Goal: Task Accomplishment & Management: Manage account settings

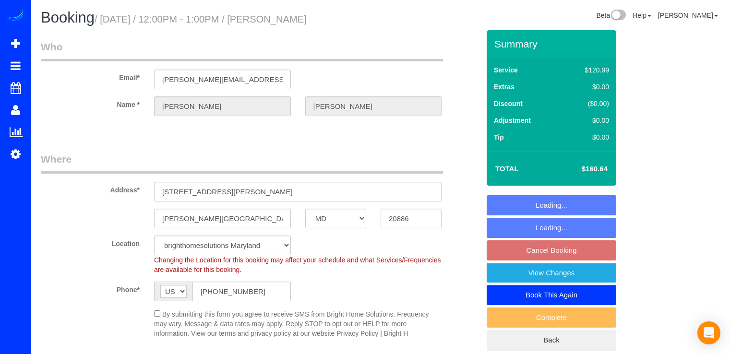
select select "MD"
select select "2"
select select "1"
select select "string:fspay-afee1c43-6e4f-4eda-8779-cd3644e91c2d"
select select "spot3"
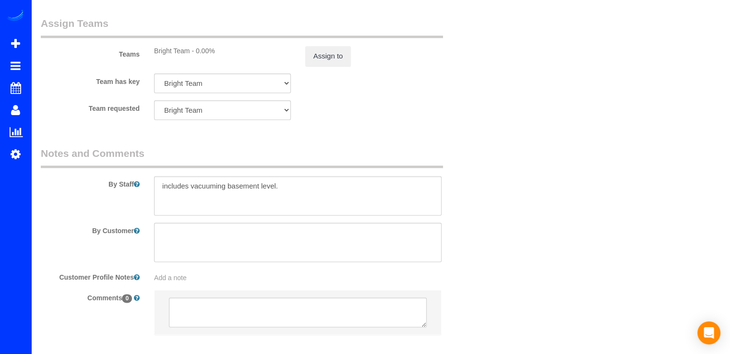
scroll to position [1270, 0]
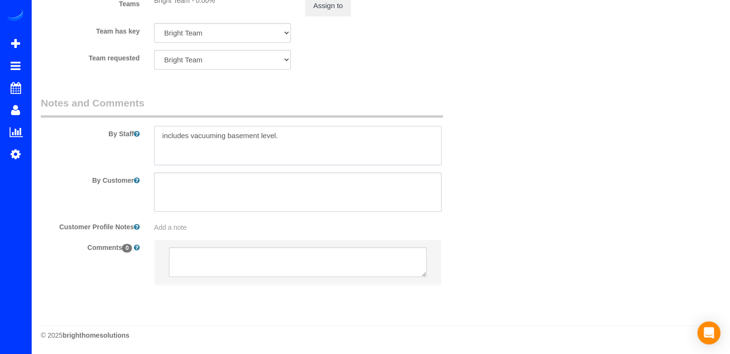
click at [302, 146] on textarea at bounding box center [297, 145] width 287 height 39
paste textarea "Request that the [DEMOGRAPHIC_DATA] remember to dust mini blinds."
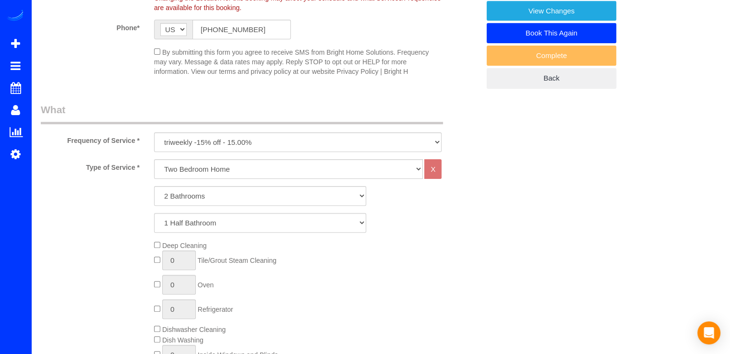
scroll to position [0, 0]
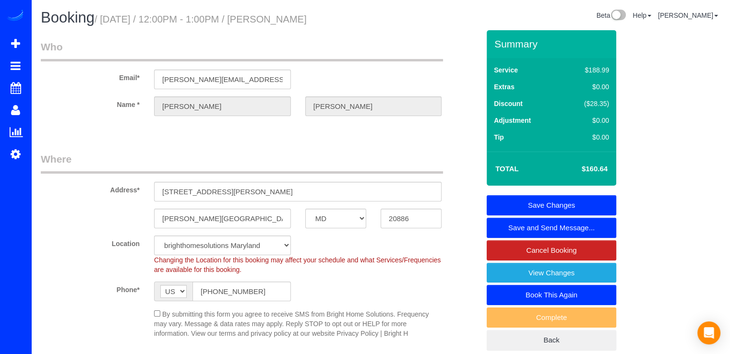
type textarea "includes vacuuming basement level. Request that the [DEMOGRAPHIC_DATA] remember…"
click at [538, 198] on link "Save Changes" at bounding box center [552, 205] width 130 height 20
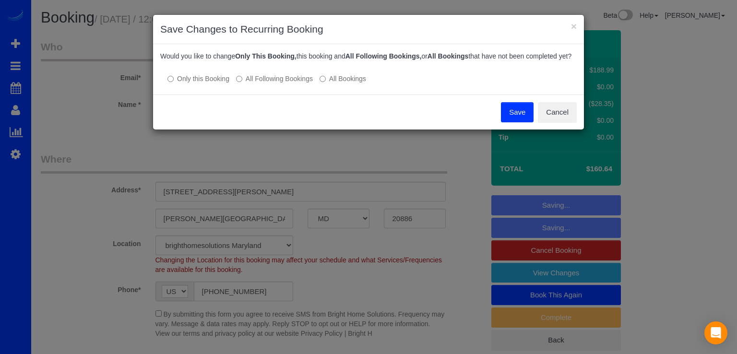
click at [247, 84] on label "All Following Bookings" at bounding box center [274, 79] width 77 height 10
click at [510, 122] on button "Save" at bounding box center [517, 112] width 33 height 20
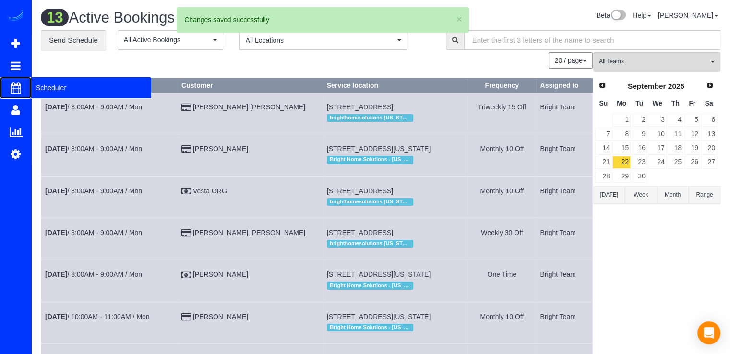
click at [56, 90] on span "Scheduler" at bounding box center [91, 88] width 120 height 22
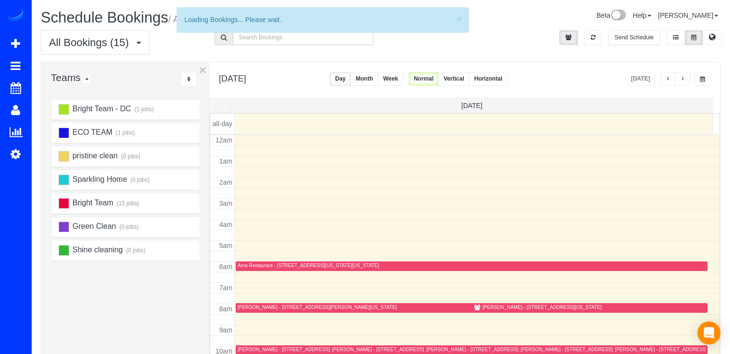
scroll to position [126, 0]
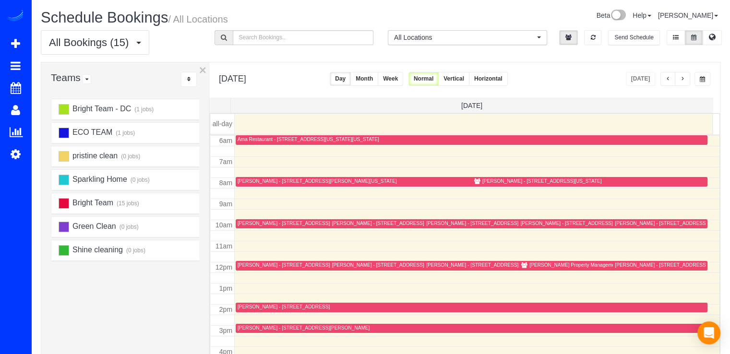
click at [670, 81] on span "button" at bounding box center [668, 79] width 5 height 6
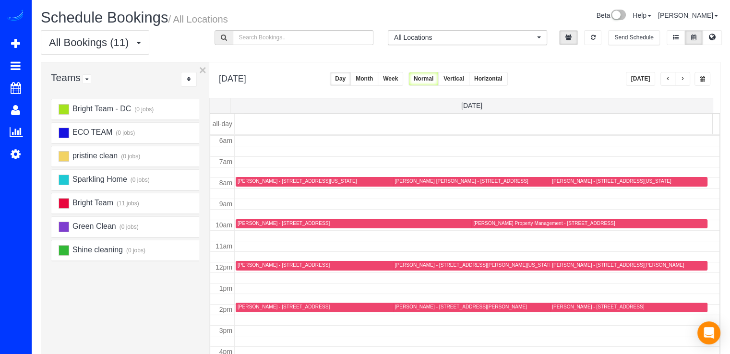
click at [670, 81] on span "button" at bounding box center [668, 79] width 5 height 6
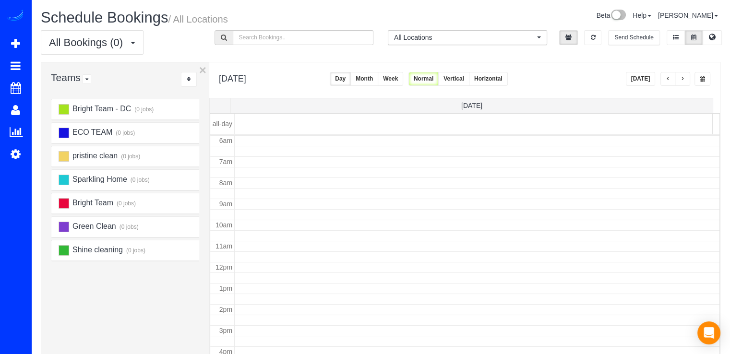
click at [670, 81] on span "button" at bounding box center [668, 79] width 5 height 6
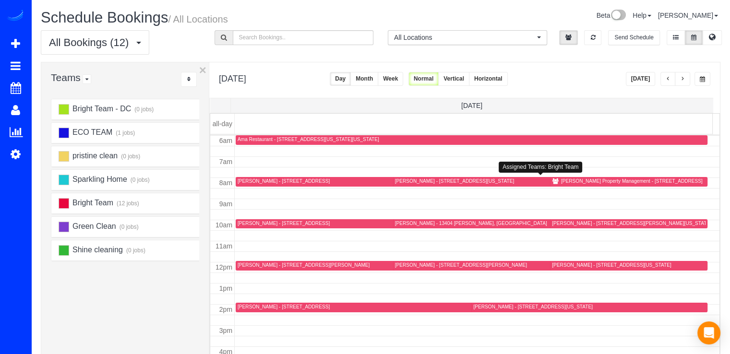
click at [404, 181] on div "[PERSON_NAME] - [STREET_ADDRESS][US_STATE]" at bounding box center [454, 181] width 119 height 6
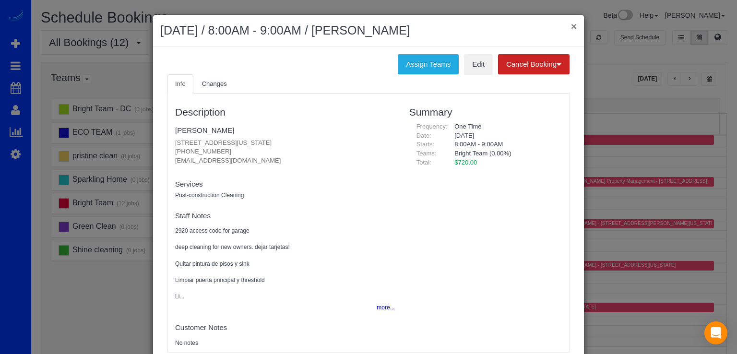
click at [571, 29] on button "×" at bounding box center [574, 26] width 6 height 10
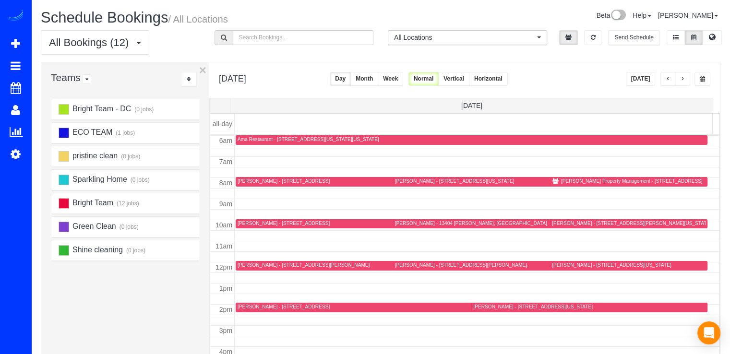
click at [666, 80] on span "button" at bounding box center [668, 79] width 5 height 6
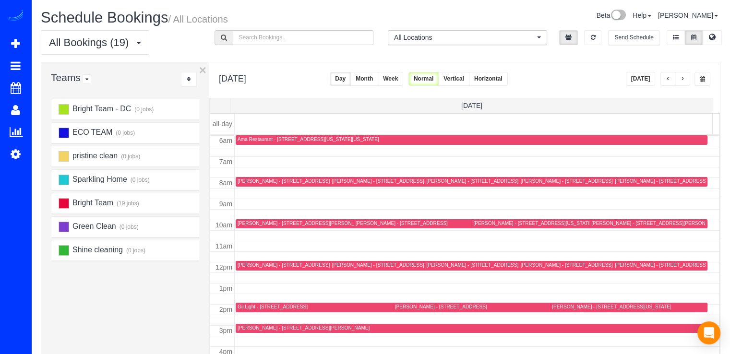
click at [535, 266] on div "[PERSON_NAME] - [STREET_ADDRESS][US_STATE]" at bounding box center [580, 265] width 119 height 6
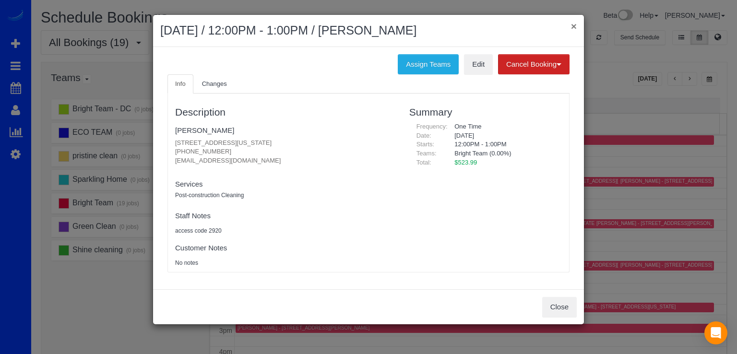
click at [572, 25] on button "×" at bounding box center [574, 26] width 6 height 10
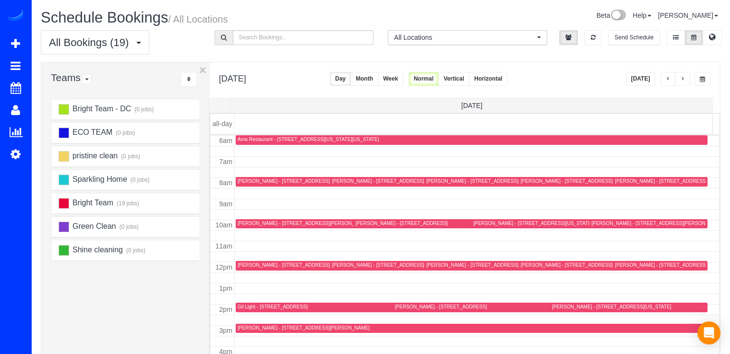
click at [678, 77] on button "button" at bounding box center [682, 79] width 15 height 14
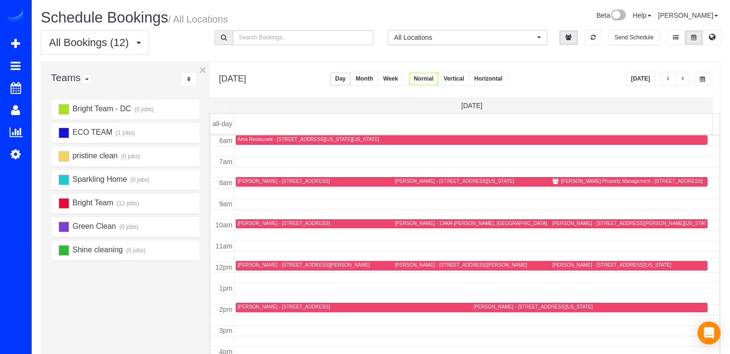
click at [411, 181] on div "[PERSON_NAME] - [STREET_ADDRESS][US_STATE]" at bounding box center [454, 181] width 119 height 6
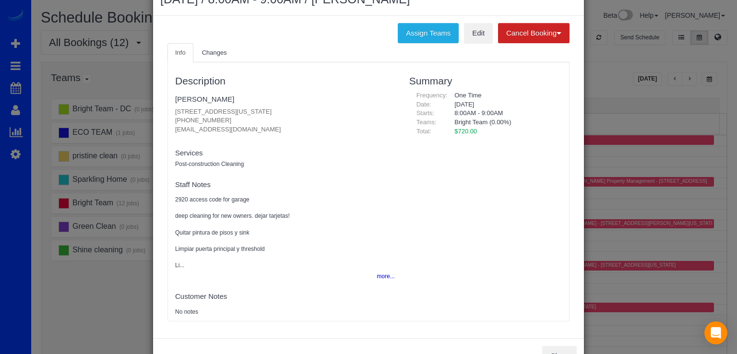
scroll to position [48, 0]
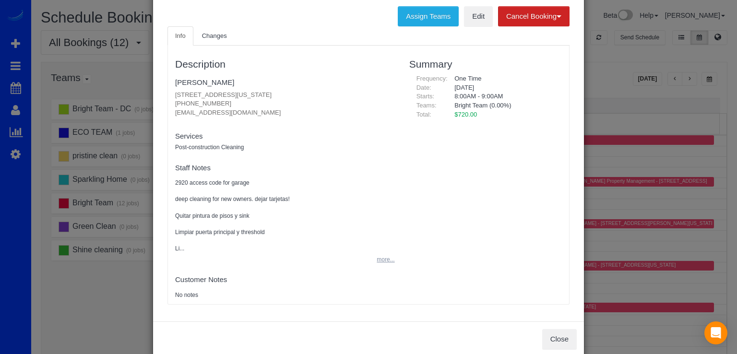
click at [376, 258] on button "more..." at bounding box center [383, 260] width 24 height 14
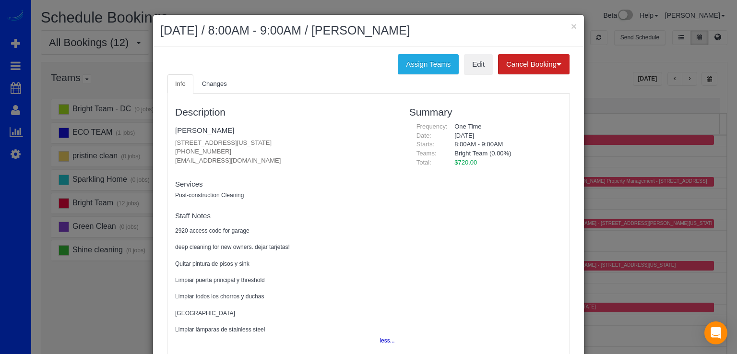
scroll to position [0, 0]
click at [677, 62] on div "× [DATE] / 8:00AM - 9:00AM / [PERSON_NAME] Assign Teams Edit Cancel Booking Wit…" at bounding box center [368, 177] width 737 height 354
